Goal: Find specific page/section: Find specific page/section

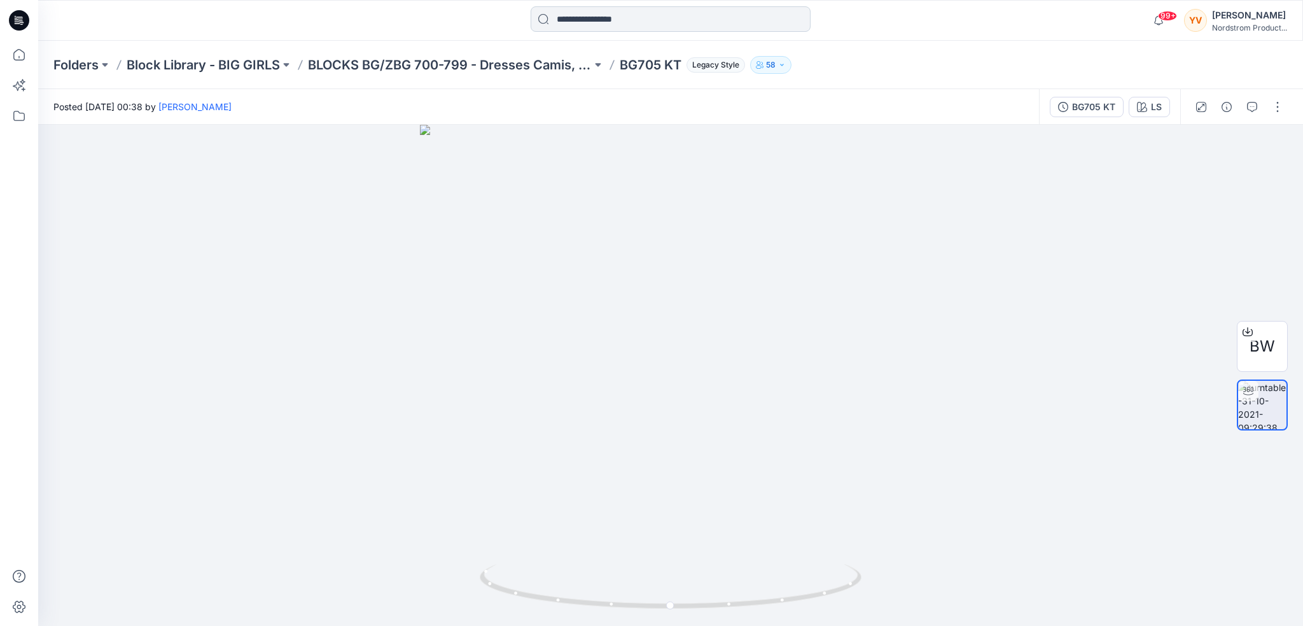
click at [584, 22] on input at bounding box center [671, 18] width 280 height 25
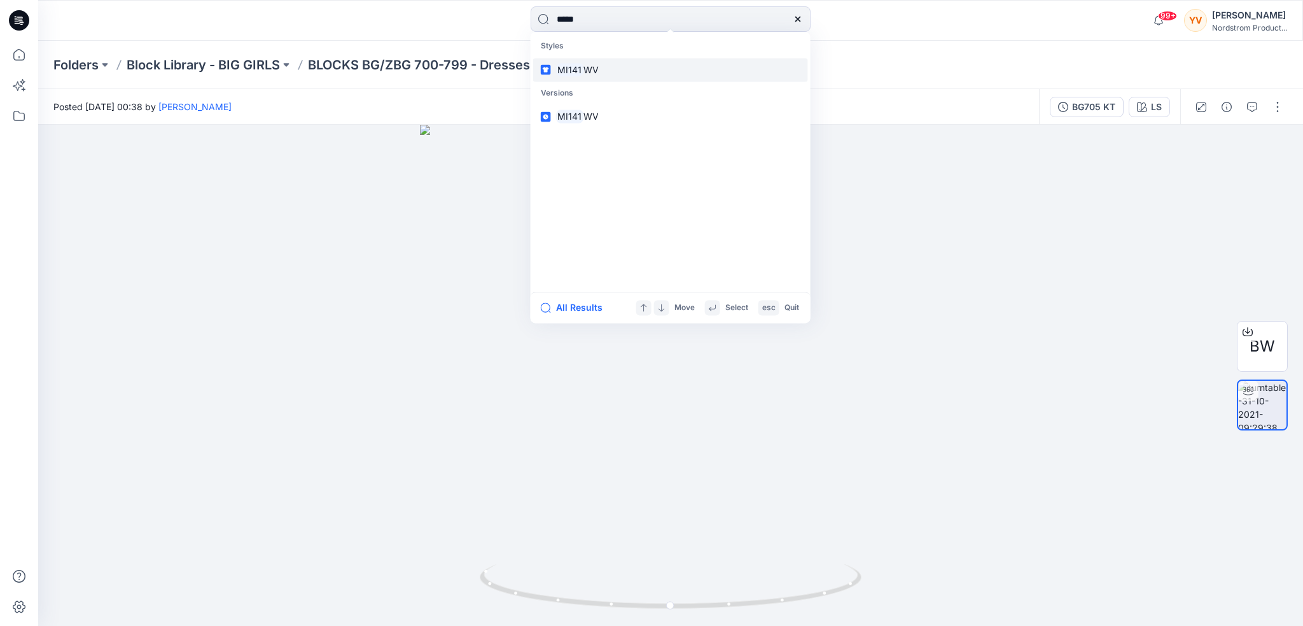
type input "*****"
click at [596, 69] on span "WV" at bounding box center [591, 69] width 15 height 11
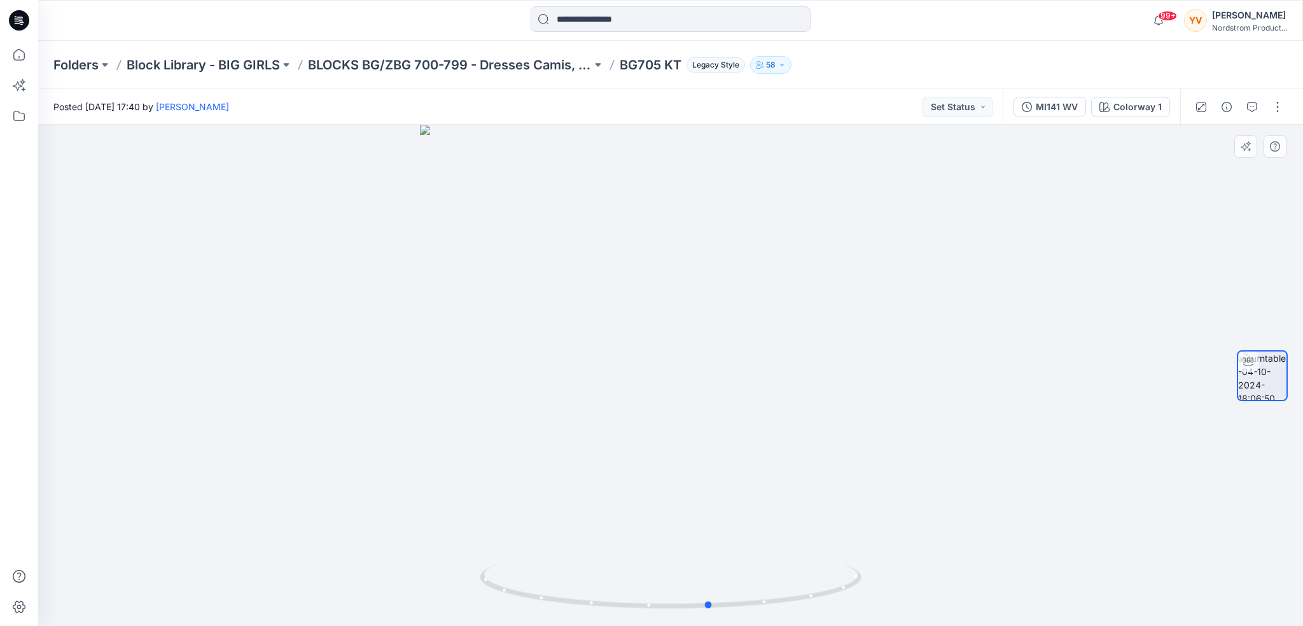
drag, startPoint x: 923, startPoint y: 270, endPoint x: 625, endPoint y: 372, distance: 315.0
click at [580, 336] on div at bounding box center [670, 375] width 1265 height 501
drag, startPoint x: 797, startPoint y: 361, endPoint x: 522, endPoint y: 367, distance: 275.0
click at [522, 367] on div at bounding box center [670, 375] width 1265 height 501
